Goal: Transaction & Acquisition: Download file/media

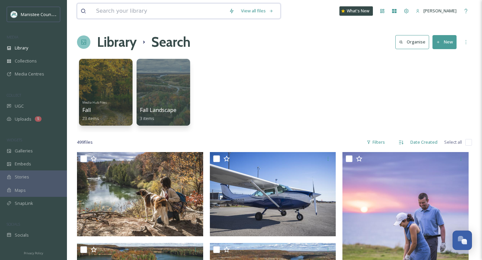
click at [135, 12] on input at bounding box center [159, 11] width 133 height 15
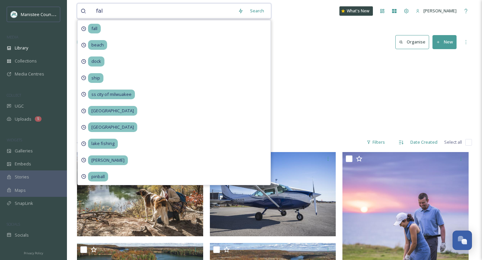
type input "fall"
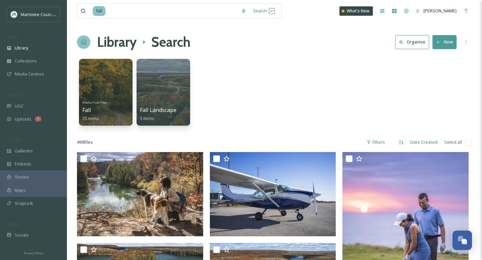
click at [300, 107] on div "Media Hub Files Fall 23 items Fall Landscape 3 items" at bounding box center [274, 94] width 395 height 77
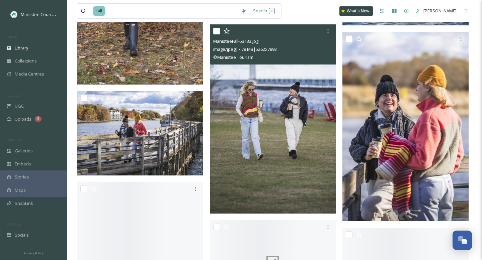
scroll to position [1775, 0]
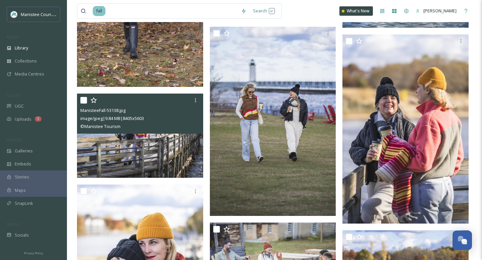
click at [175, 157] on img at bounding box center [140, 136] width 126 height 84
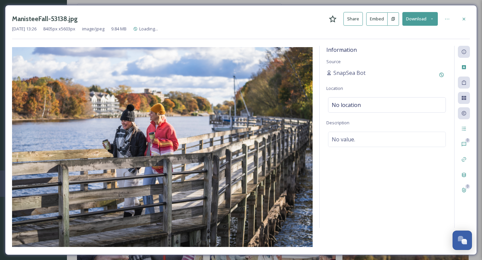
click at [431, 21] on button "Download" at bounding box center [419, 19] width 35 height 14
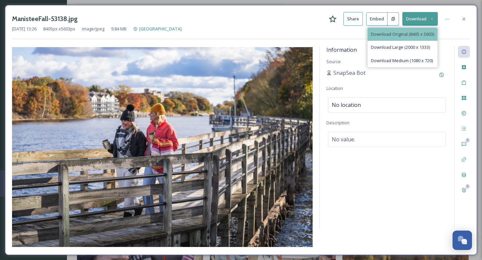
click at [404, 33] on span "Download Original (8405 x 5603)" at bounding box center [402, 34] width 63 height 6
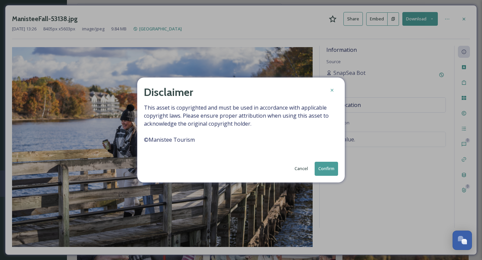
click at [327, 168] on button "Confirm" at bounding box center [325, 169] width 23 height 14
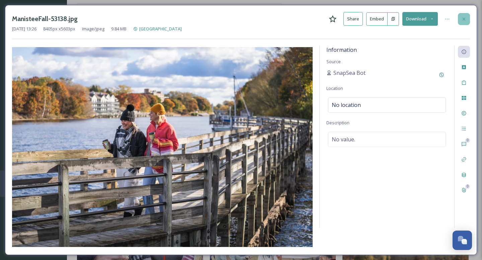
click at [466, 20] on icon at bounding box center [463, 18] width 5 height 5
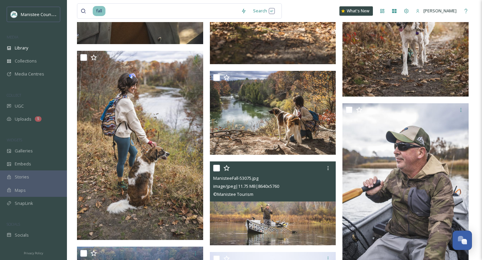
scroll to position [4333, 0]
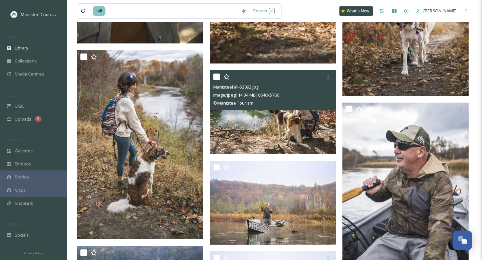
click at [258, 130] on img at bounding box center [273, 112] width 126 height 84
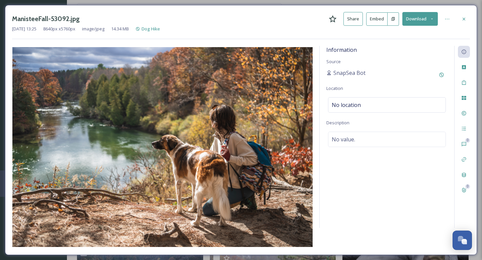
click at [433, 20] on icon at bounding box center [432, 19] width 4 height 4
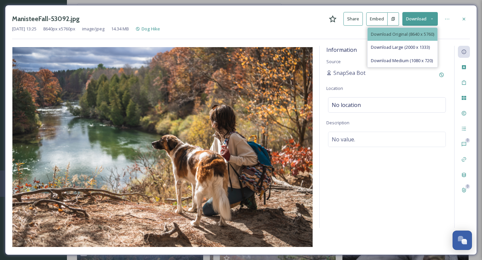
click at [415, 33] on span "Download Original (8640 x 5760)" at bounding box center [402, 34] width 63 height 6
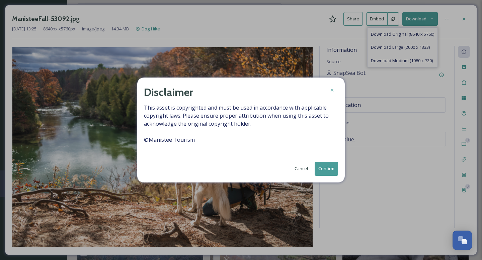
click at [325, 166] on button "Confirm" at bounding box center [325, 169] width 23 height 14
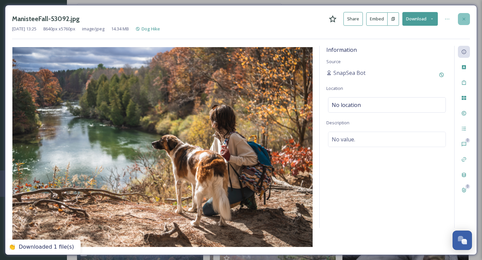
click at [465, 17] on icon at bounding box center [463, 18] width 5 height 5
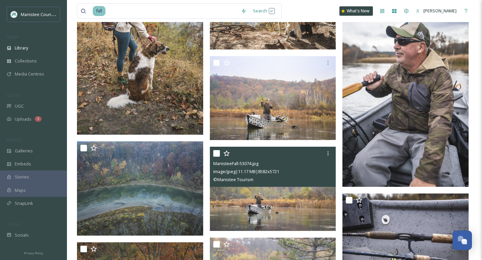
scroll to position [4430, 0]
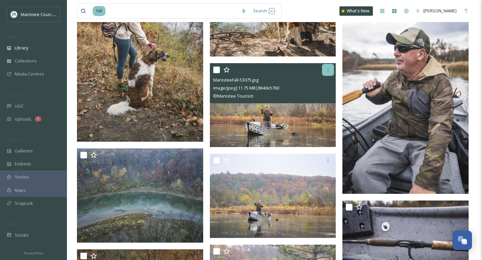
click at [329, 70] on icon at bounding box center [327, 69] width 5 height 5
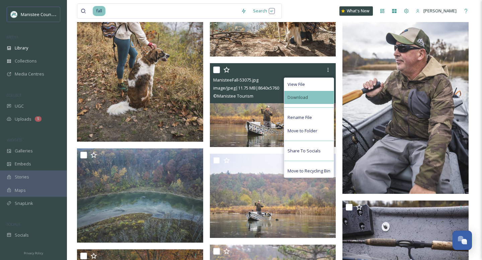
click at [308, 95] on div "Download" at bounding box center [309, 97] width 50 height 13
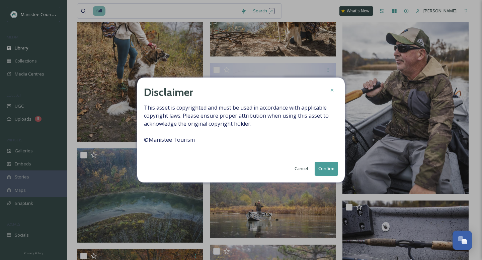
click at [326, 169] on button "Confirm" at bounding box center [325, 169] width 23 height 14
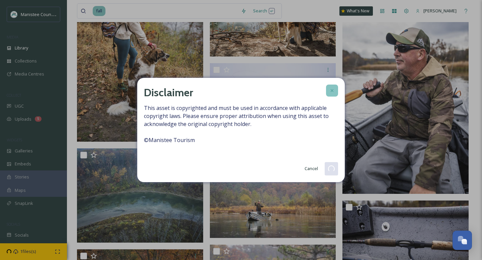
click at [334, 87] on div at bounding box center [332, 91] width 12 height 12
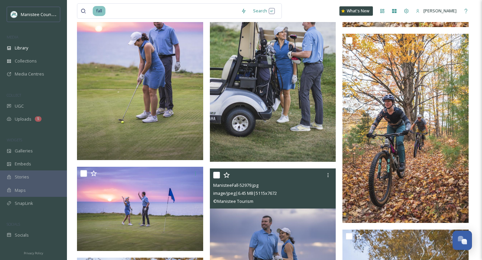
scroll to position [9219, 0]
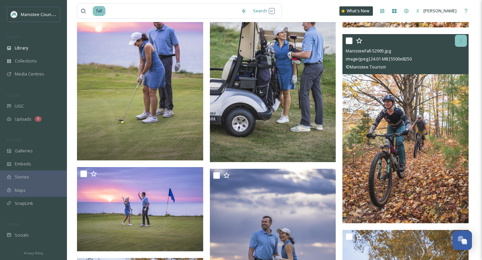
click at [459, 39] on icon at bounding box center [460, 40] width 5 height 5
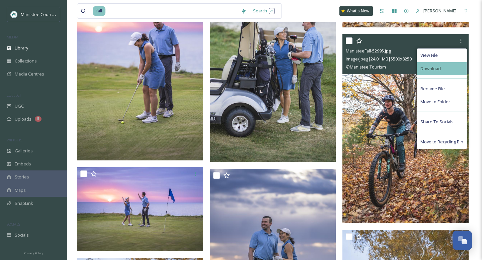
click at [431, 69] on span "Download" at bounding box center [430, 69] width 20 height 6
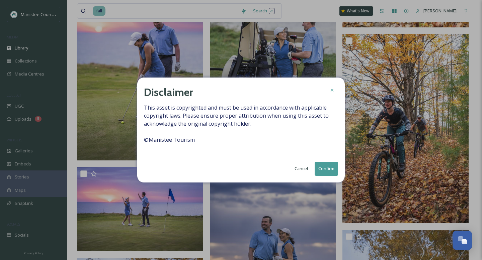
click at [332, 172] on button "Confirm" at bounding box center [325, 169] width 23 height 14
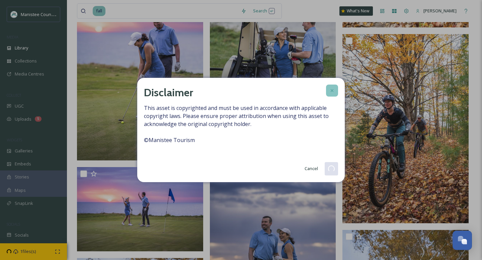
click at [329, 90] on icon at bounding box center [331, 90] width 5 height 5
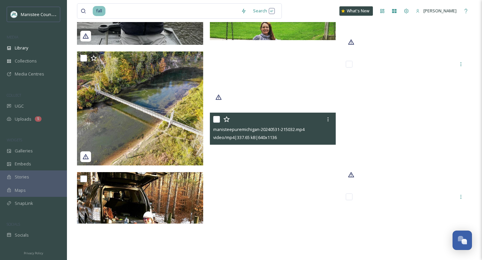
scroll to position [15355, 0]
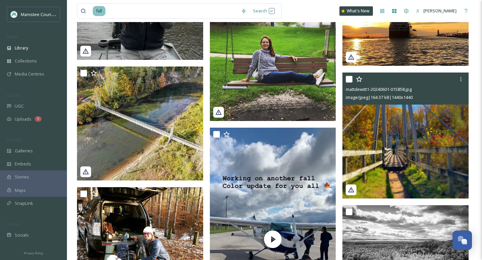
click at [392, 132] on img at bounding box center [405, 136] width 126 height 126
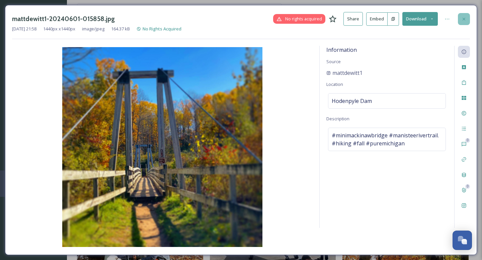
click at [465, 20] on icon at bounding box center [463, 18] width 3 height 3
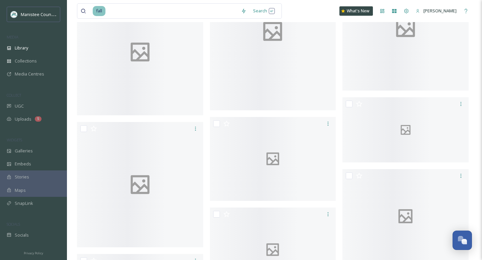
scroll to position [19361, 0]
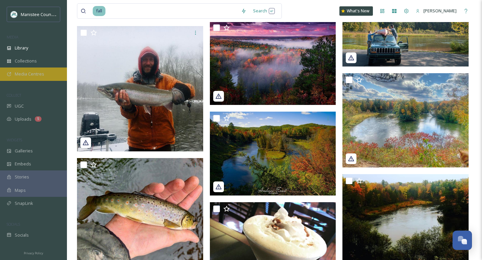
click at [15, 74] on span "Media Centres" at bounding box center [29, 74] width 29 height 6
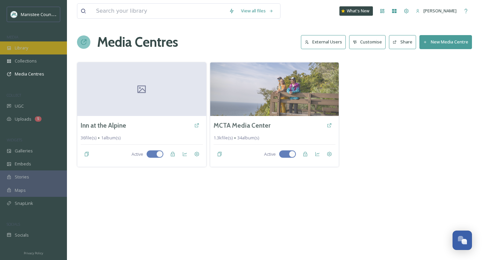
click at [42, 42] on div "Library" at bounding box center [33, 47] width 67 height 13
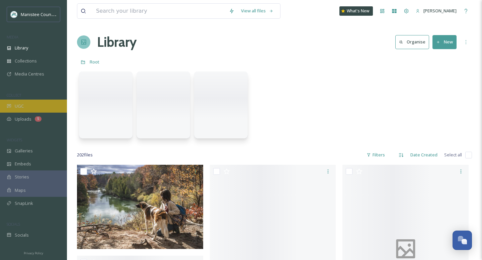
click at [33, 105] on div "UGC" at bounding box center [33, 106] width 67 height 13
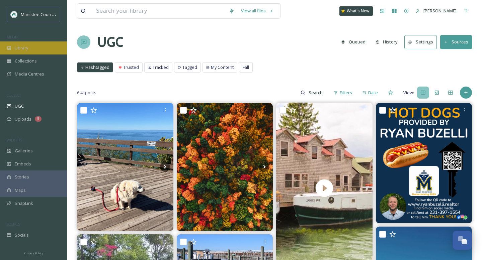
click at [50, 50] on div "Library" at bounding box center [33, 47] width 67 height 13
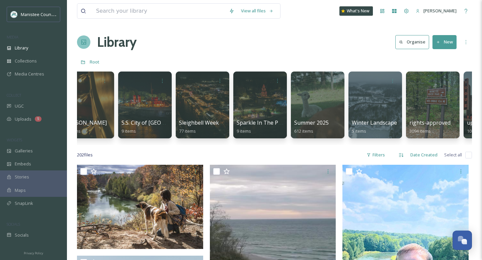
scroll to position [0, 1907]
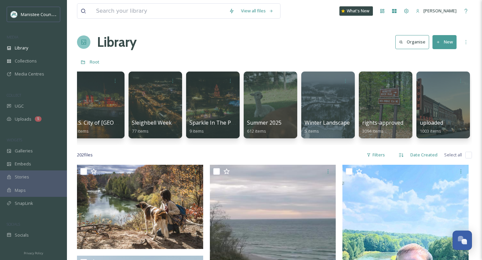
click at [369, 87] on div at bounding box center [386, 105] width 54 height 67
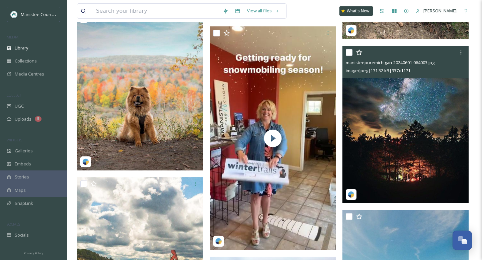
scroll to position [821, 0]
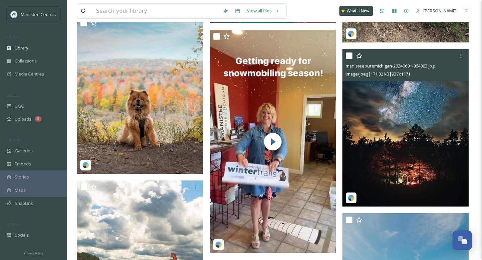
click at [399, 129] on img at bounding box center [405, 128] width 126 height 158
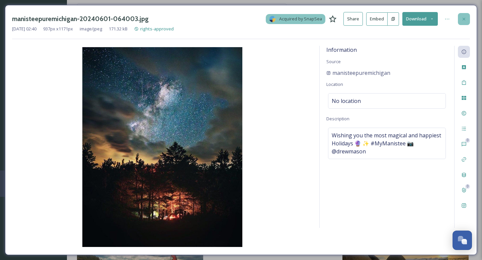
click at [464, 20] on icon at bounding box center [463, 18] width 3 height 3
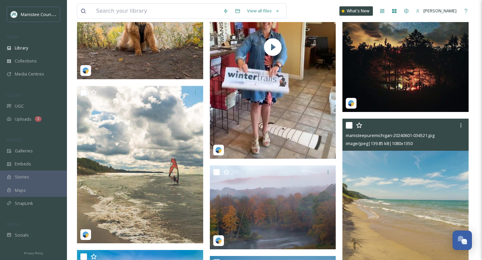
scroll to position [856, 0]
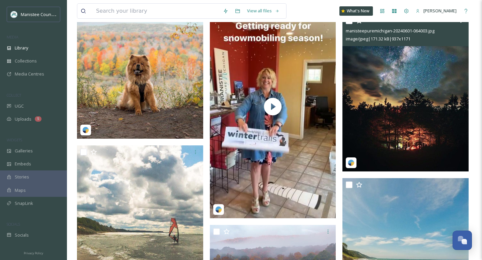
click at [390, 102] on img at bounding box center [405, 93] width 126 height 158
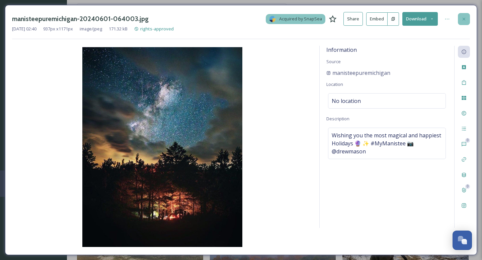
click at [463, 18] on icon at bounding box center [463, 18] width 5 height 5
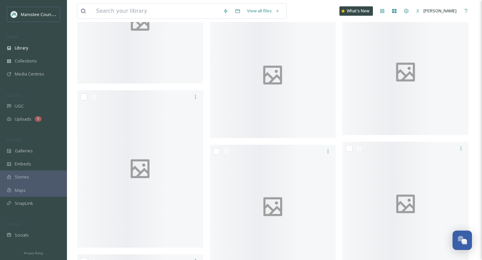
scroll to position [4198, 0]
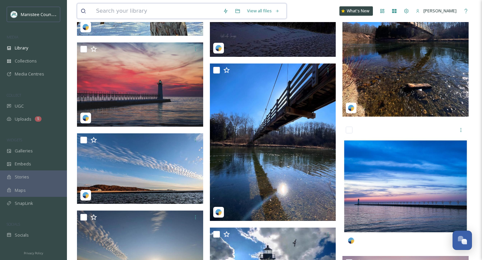
click at [134, 16] on input at bounding box center [156, 11] width 127 height 15
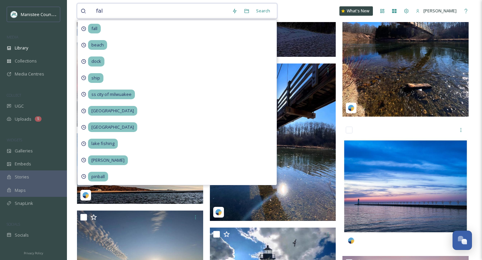
type input "fall"
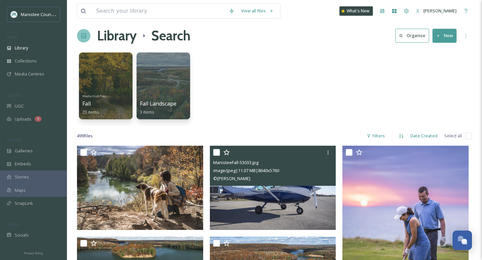
scroll to position [7, 0]
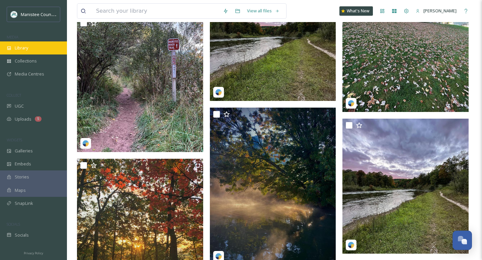
scroll to position [15835, 0]
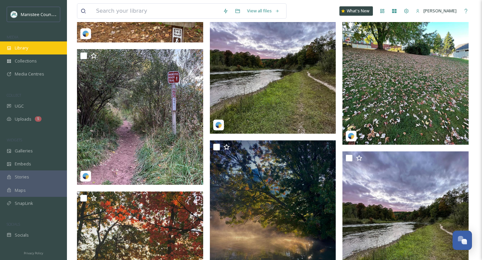
click at [23, 49] on span "Library" at bounding box center [21, 48] width 13 height 6
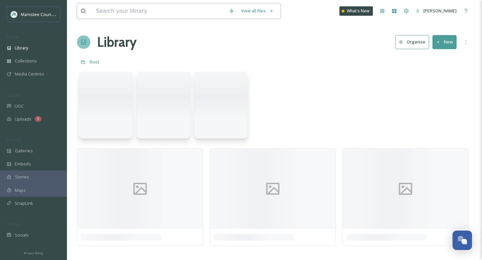
click at [172, 11] on input at bounding box center [159, 11] width 133 height 15
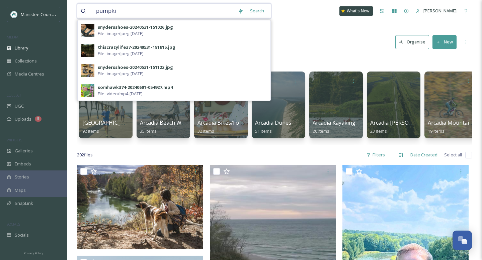
type input "pumpkin"
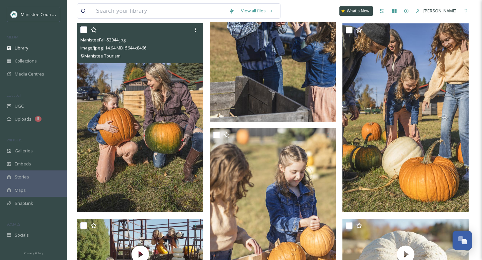
scroll to position [540, 0]
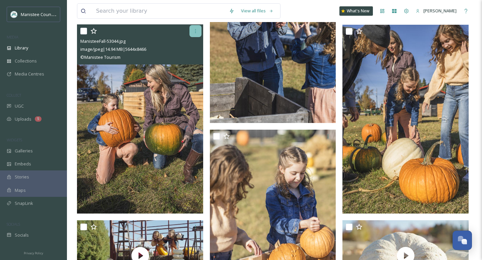
click at [195, 33] on icon at bounding box center [195, 31] width 1 height 4
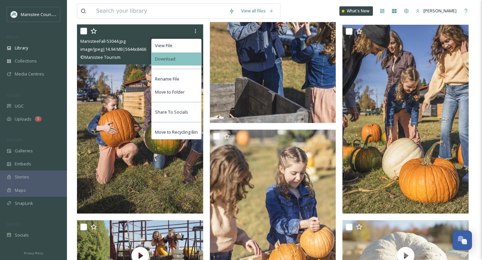
click at [177, 59] on div "Download" at bounding box center [177, 59] width 50 height 13
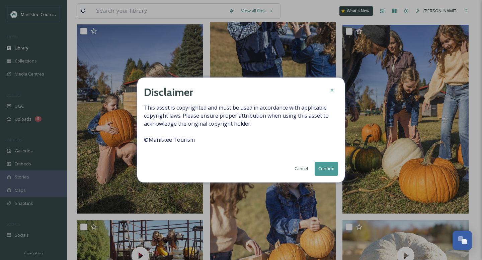
click at [328, 170] on button "Confirm" at bounding box center [325, 169] width 23 height 14
